Goal: Task Accomplishment & Management: Manage account settings

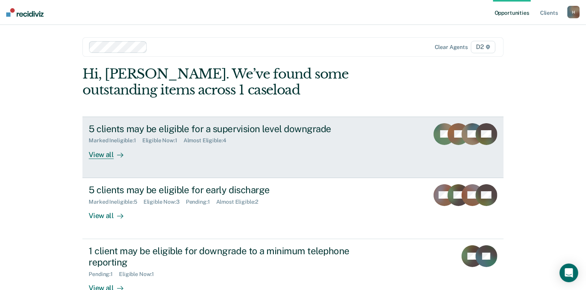
click at [97, 153] on div "View all" at bounding box center [111, 151] width 44 height 15
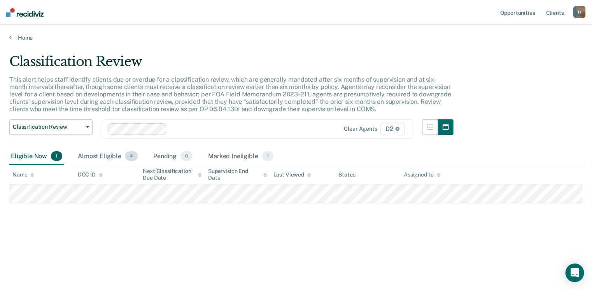
click at [101, 156] on div "Almost Eligible 4" at bounding box center [107, 156] width 63 height 17
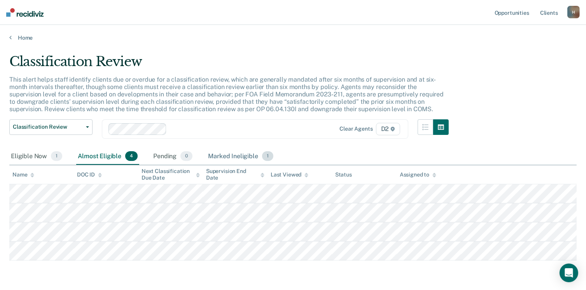
click at [232, 154] on div "Marked Ineligible 1" at bounding box center [241, 156] width 68 height 17
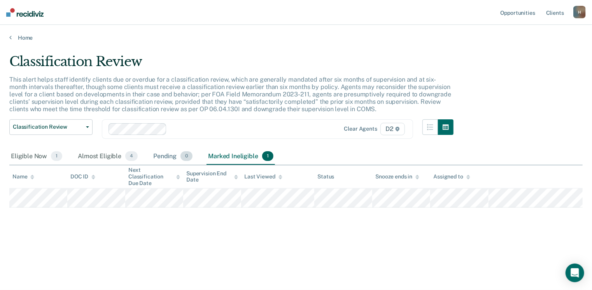
click at [166, 158] on div "Pending 0" at bounding box center [173, 156] width 42 height 17
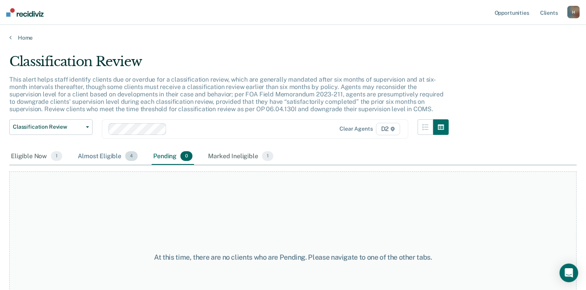
click at [100, 159] on div "Almost Eligible 4" at bounding box center [107, 156] width 63 height 17
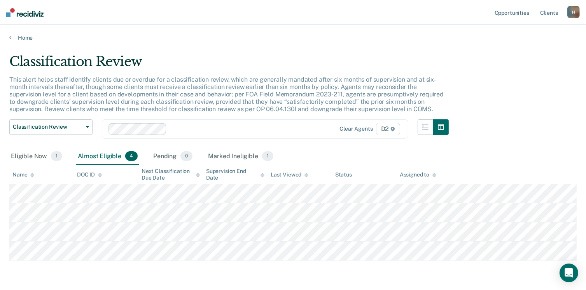
click at [9, 39] on div "Home" at bounding box center [293, 33] width 586 height 16
click at [26, 155] on div "Eligible Now 1" at bounding box center [36, 156] width 54 height 17
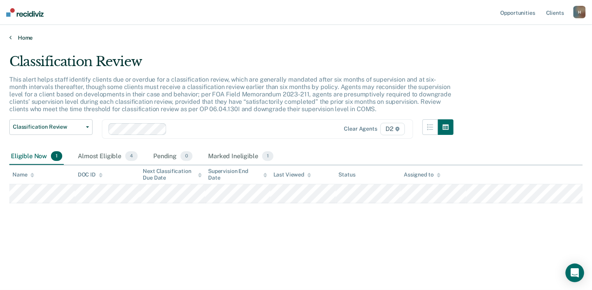
click at [12, 40] on link "Home" at bounding box center [296, 37] width 574 height 7
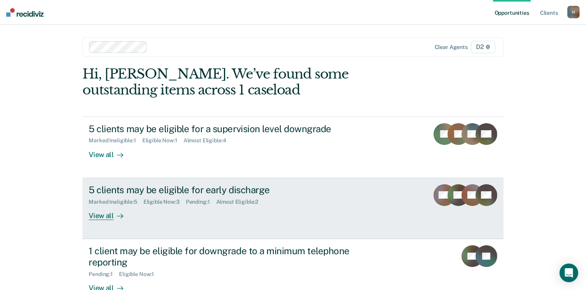
click at [102, 216] on div "View all" at bounding box center [111, 212] width 44 height 15
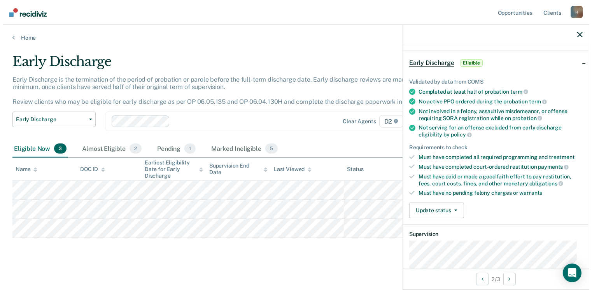
scroll to position [78, 0]
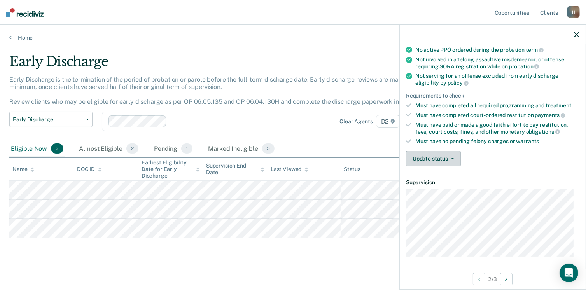
click at [431, 156] on button "Update status" at bounding box center [433, 159] width 55 height 16
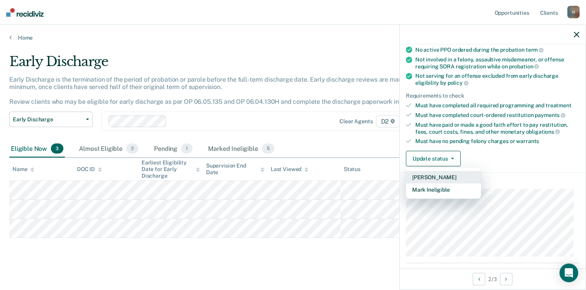
click at [432, 173] on button "[PERSON_NAME]" at bounding box center [443, 177] width 75 height 12
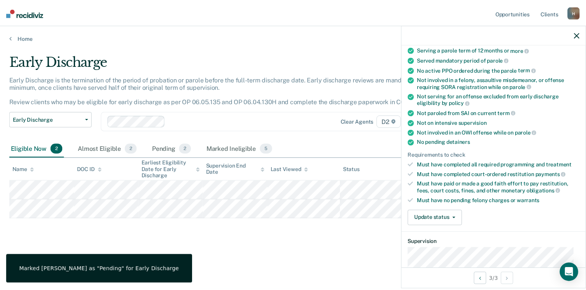
scroll to position [97, 0]
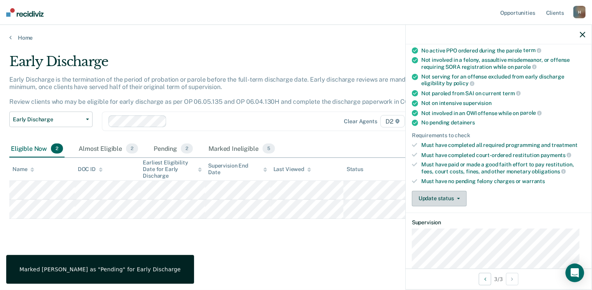
click at [439, 195] on button "Update status" at bounding box center [439, 199] width 55 height 16
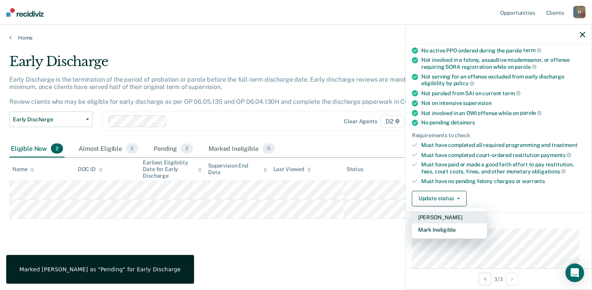
click at [432, 212] on button "[PERSON_NAME]" at bounding box center [449, 217] width 75 height 12
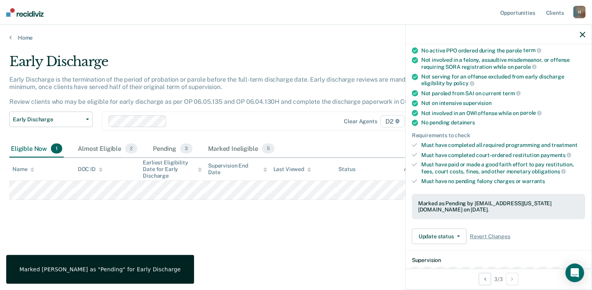
click at [171, 212] on div "Early Discharge Early Discharge is the termination of the period of probation o…" at bounding box center [296, 143] width 574 height 178
click at [167, 148] on div "Pending 3" at bounding box center [172, 148] width 43 height 17
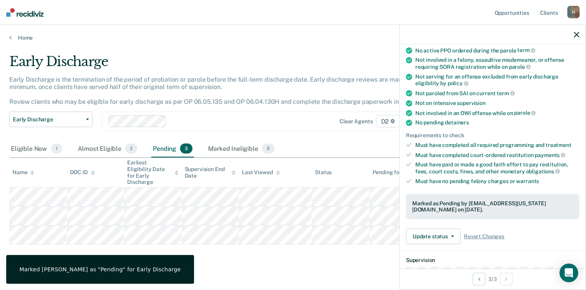
click at [576, 36] on icon "button" at bounding box center [576, 34] width 5 height 5
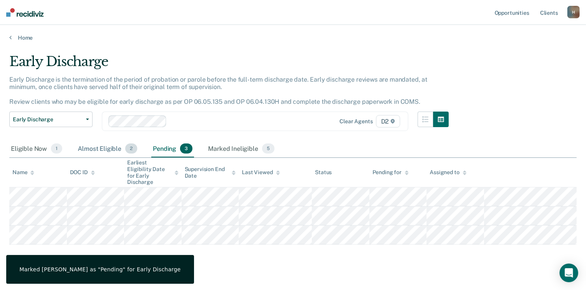
click at [92, 148] on div "Almost Eligible 2" at bounding box center [107, 148] width 63 height 17
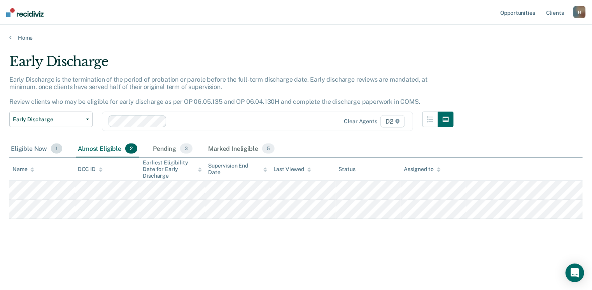
click at [30, 146] on div "Eligible Now 1" at bounding box center [36, 148] width 54 height 17
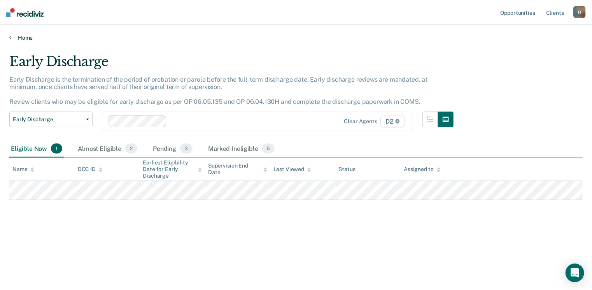
click at [18, 36] on link "Home" at bounding box center [296, 37] width 574 height 7
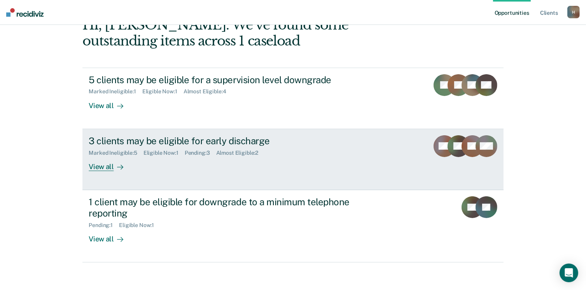
scroll to position [52, 0]
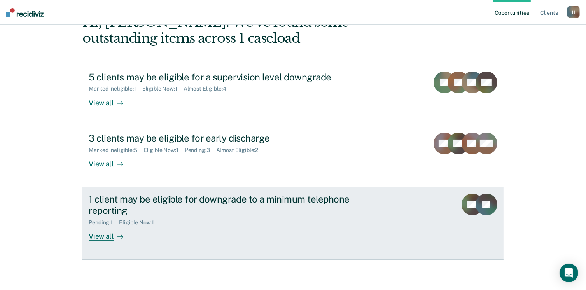
click at [92, 236] on div "View all" at bounding box center [111, 233] width 44 height 15
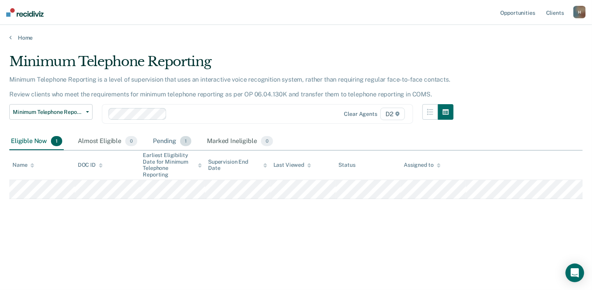
click at [162, 142] on div "Pending 1" at bounding box center [172, 141] width 42 height 17
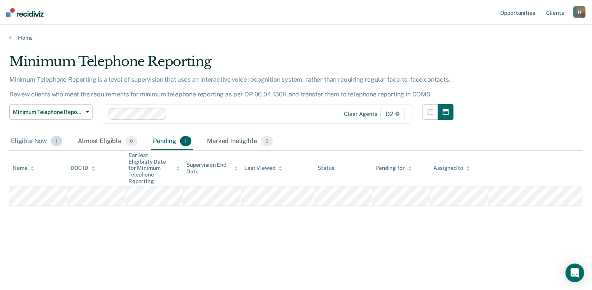
click at [35, 140] on div "Eligible Now 1" at bounding box center [36, 141] width 54 height 17
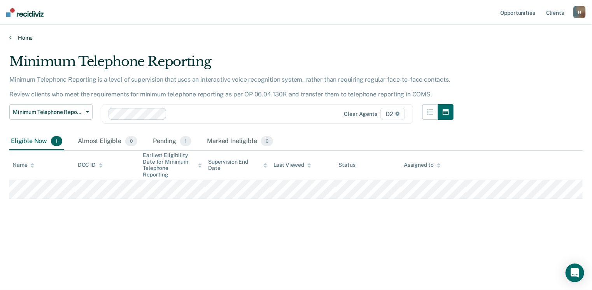
click at [20, 38] on link "Home" at bounding box center [296, 37] width 574 height 7
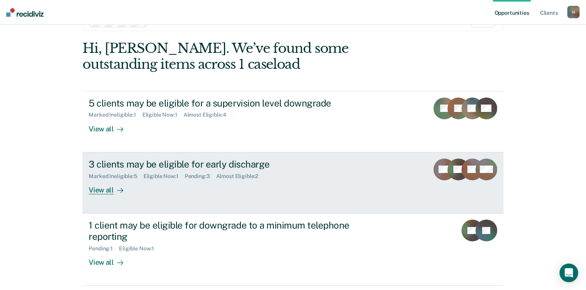
scroll to position [52, 0]
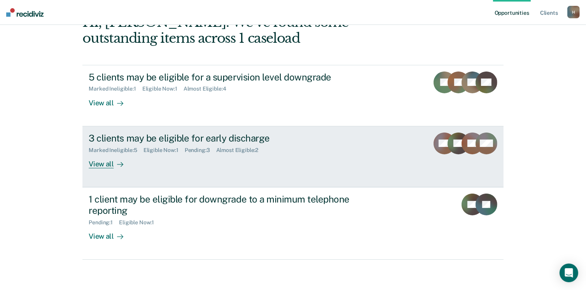
click at [103, 165] on div "View all" at bounding box center [111, 160] width 44 height 15
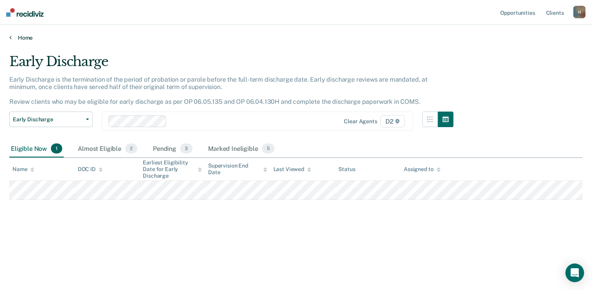
click at [12, 36] on link "Home" at bounding box center [296, 37] width 574 height 7
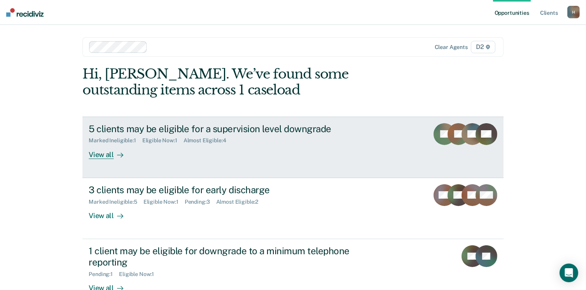
click at [103, 155] on div "View all" at bounding box center [111, 151] width 44 height 15
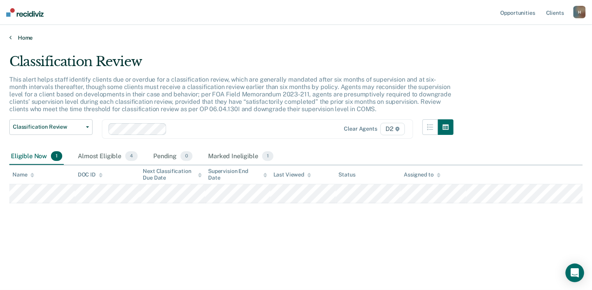
click at [16, 35] on link "Home" at bounding box center [296, 37] width 574 height 7
